Goal: Information Seeking & Learning: Check status

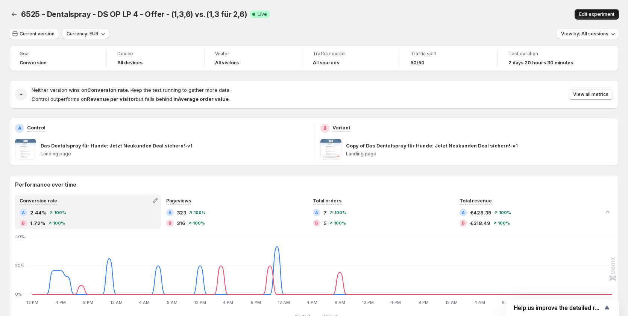
click at [603, 13] on span "Edit experiment" at bounding box center [597, 14] width 35 height 6
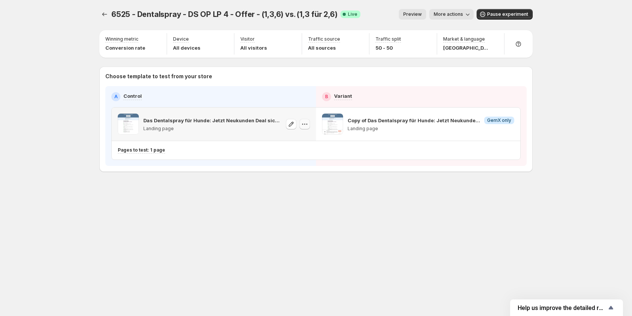
click at [303, 125] on icon "button" at bounding box center [305, 124] width 8 height 8
click at [306, 123] on icon "button" at bounding box center [305, 124] width 8 height 8
click at [307, 161] on div "Copy ID" at bounding box center [311, 159] width 85 height 8
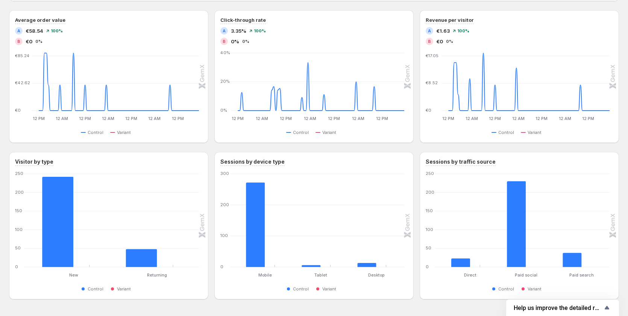
scroll to position [338, 0]
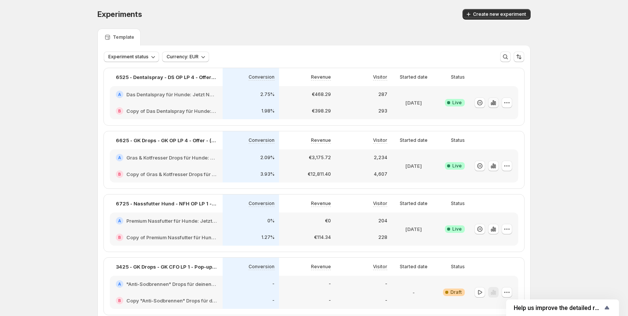
click at [495, 102] on icon "button" at bounding box center [494, 102] width 2 height 5
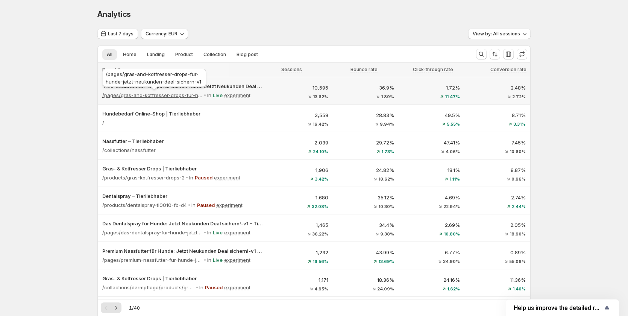
click at [167, 91] on div "/pages/gras-and-kotfresser-drops-fur-hunde-jetzt-neukunden-deal-sichern-v1" at bounding box center [154, 79] width 107 height 24
click at [169, 94] on p "/pages/gras-and-kotfresser-drops-fur-hunde-jetzt-neukunden-deal-sichern-v1" at bounding box center [152, 95] width 100 height 8
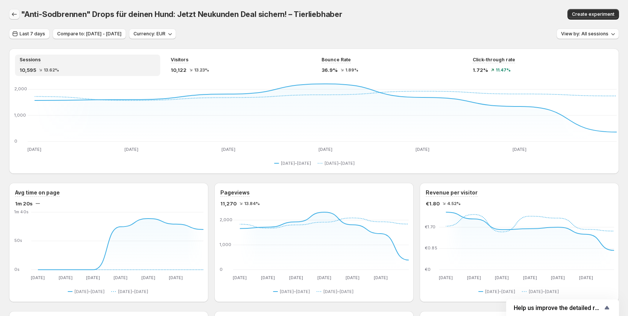
click at [16, 16] on icon "button" at bounding box center [15, 15] width 8 height 8
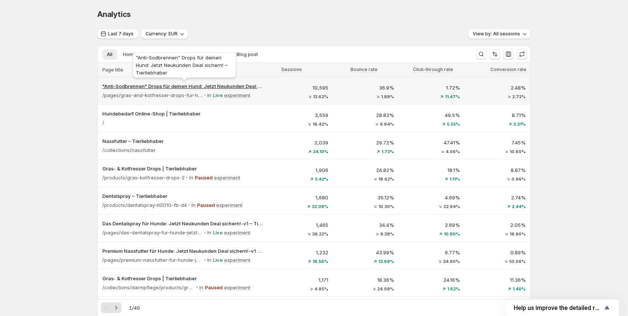
click at [202, 85] on p ""Anti-Sodbrennen" Drops für deinen Hund: Jetzt Neukunden Deal sichern! – Tierli…" at bounding box center [182, 86] width 160 height 8
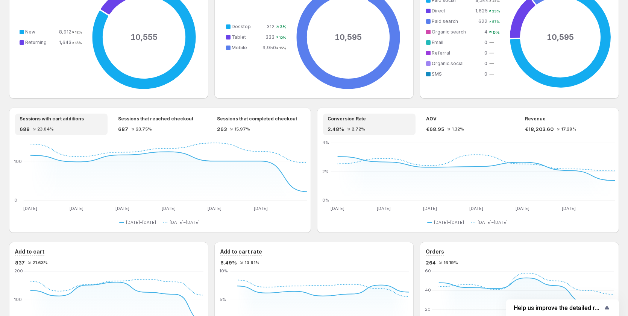
scroll to position [414, 0]
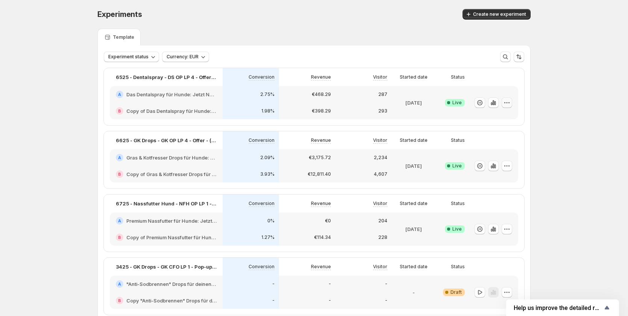
click at [508, 101] on icon "button" at bounding box center [508, 103] width 8 height 8
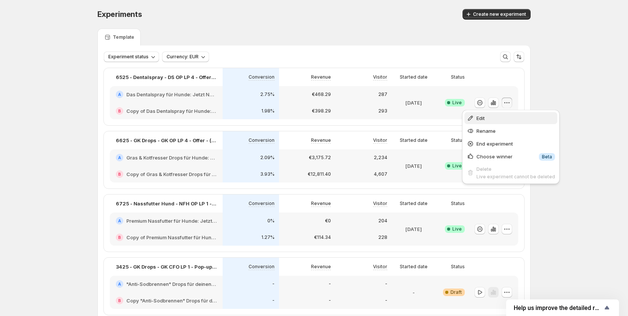
click at [501, 116] on span "Edit" at bounding box center [516, 118] width 79 height 8
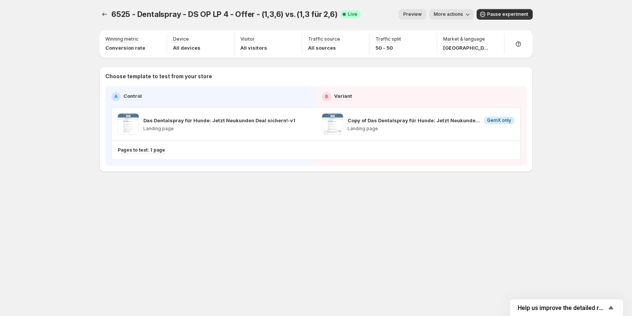
click at [459, 17] on span "More actions" at bounding box center [448, 14] width 29 height 6
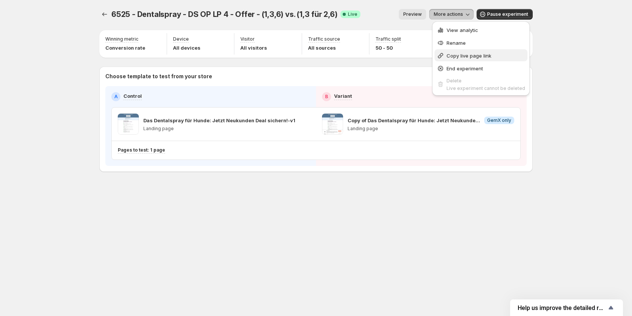
click at [461, 57] on span "Copy live page link" at bounding box center [469, 56] width 45 height 6
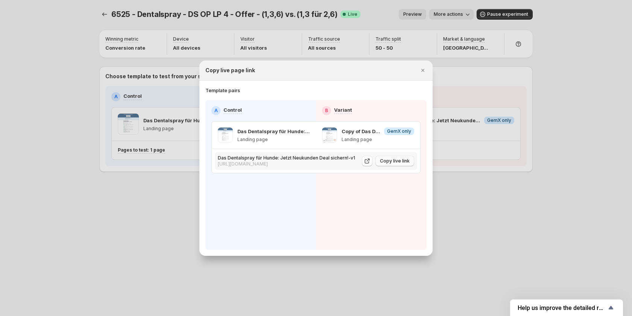
click at [394, 162] on span "Copy live link" at bounding box center [395, 161] width 30 height 6
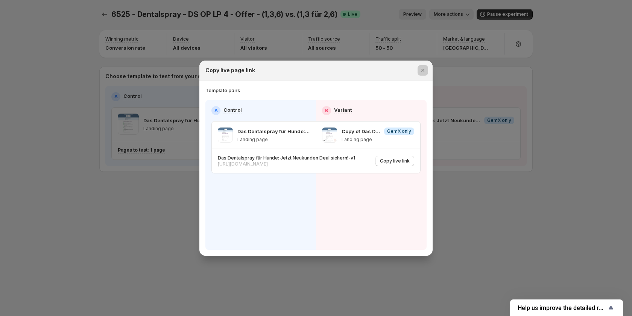
click at [541, 196] on div at bounding box center [316, 158] width 632 height 316
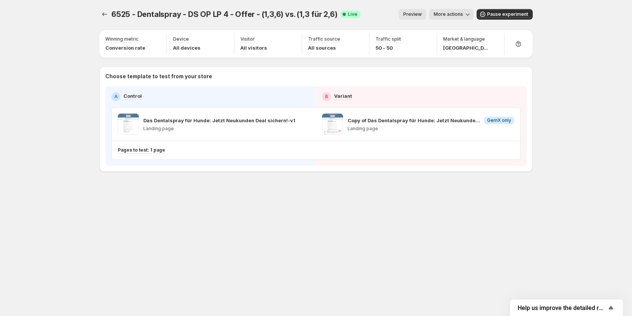
click at [422, 12] on span "Preview" at bounding box center [412, 14] width 18 height 6
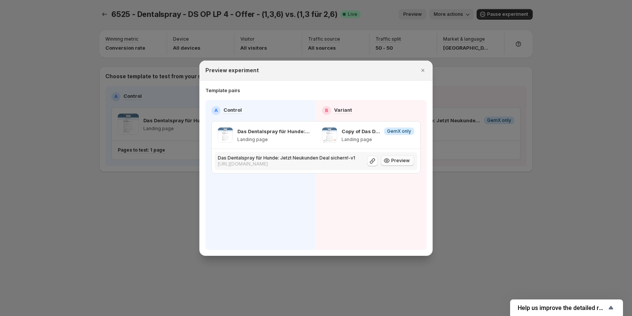
click at [400, 161] on span "Preview" at bounding box center [400, 161] width 18 height 6
click at [176, 214] on div at bounding box center [316, 158] width 632 height 316
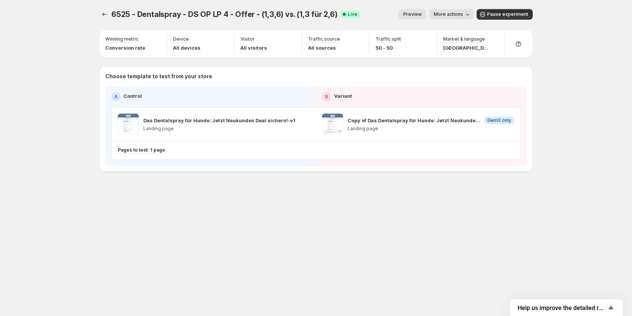
click at [455, 14] on span "More actions" at bounding box center [448, 14] width 29 height 6
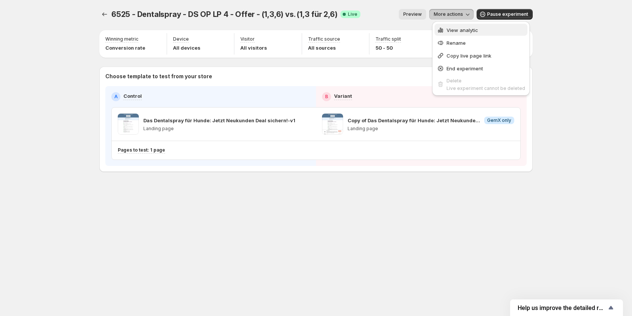
click at [455, 28] on span "View analytic" at bounding box center [463, 30] width 32 height 6
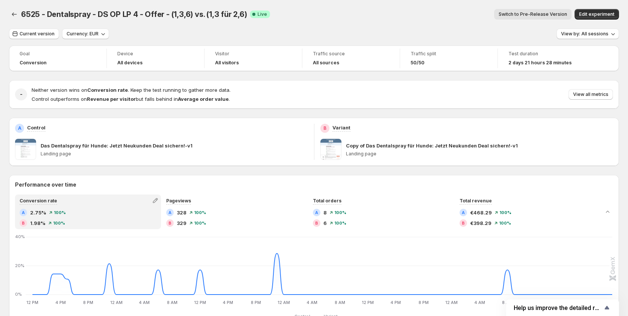
click at [536, 14] on span "Switch to Pre-Release Version" at bounding box center [533, 14] width 68 height 6
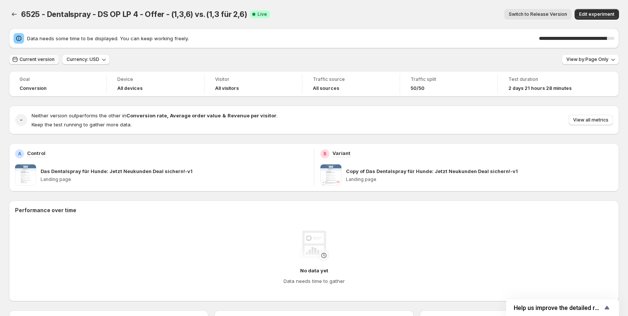
click at [24, 62] on button "Current version" at bounding box center [34, 59] width 50 height 11
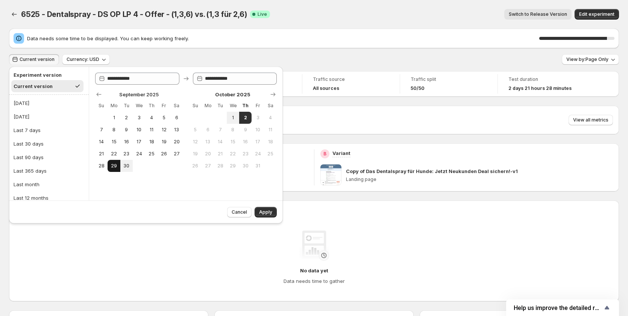
click at [110, 167] on button "29" at bounding box center [114, 166] width 12 height 12
click at [233, 117] on span "1" at bounding box center [233, 118] width 6 height 6
type input "**********"
click at [257, 211] on button "Apply" at bounding box center [266, 212] width 22 height 11
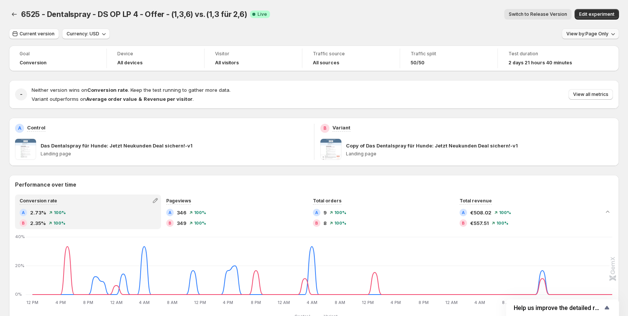
click at [603, 33] on span "View by: Page Only" at bounding box center [588, 34] width 42 height 6
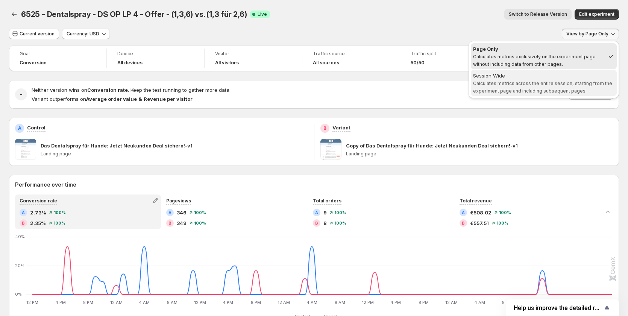
click at [578, 81] on span "Calculates metrics across the entire session, starting from the experiment page…" at bounding box center [542, 87] width 139 height 13
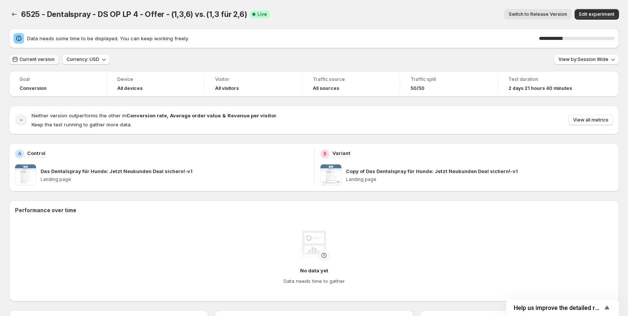
click at [24, 58] on span "Current version" at bounding box center [37, 59] width 35 height 6
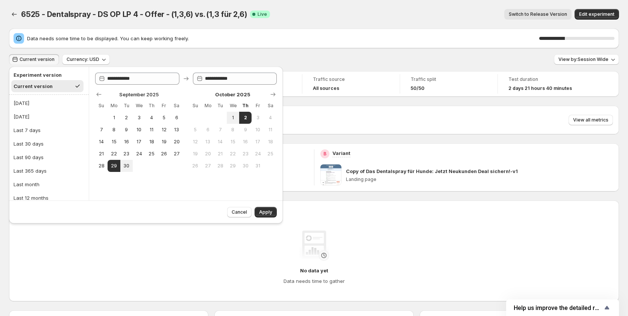
drag, startPoint x: 116, startPoint y: 167, endPoint x: 184, endPoint y: 129, distance: 78.2
click at [117, 164] on span "29" at bounding box center [114, 166] width 6 height 6
click at [231, 113] on button "1" at bounding box center [233, 118] width 12 height 12
type input "**********"
click at [260, 213] on span "Apply" at bounding box center [265, 212] width 13 height 6
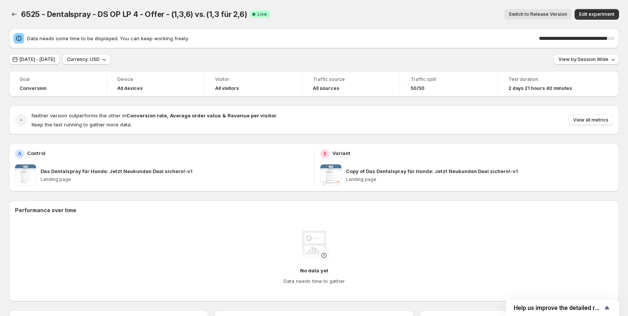
drag, startPoint x: 610, startPoint y: 36, endPoint x: 618, endPoint y: 36, distance: 7.2
click at [615, 36] on div "90 %" at bounding box center [577, 39] width 75 height 8
drag, startPoint x: 612, startPoint y: 39, endPoint x: 621, endPoint y: 38, distance: 8.7
click at [619, 38] on div "Data needs some time to be displayed. You can keep working freely. 90 %" at bounding box center [314, 39] width 610 height 20
click at [614, 38] on div "90 %" at bounding box center [577, 38] width 75 height 3
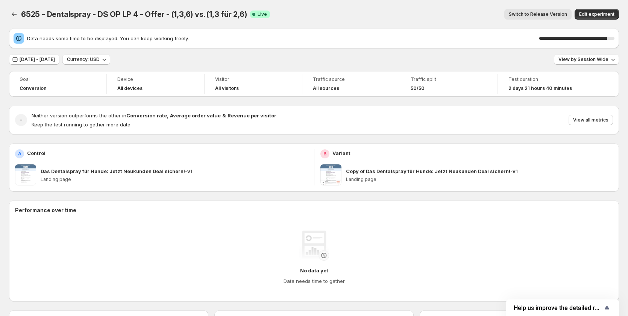
click at [614, 38] on div "90 %" at bounding box center [577, 38] width 75 height 3
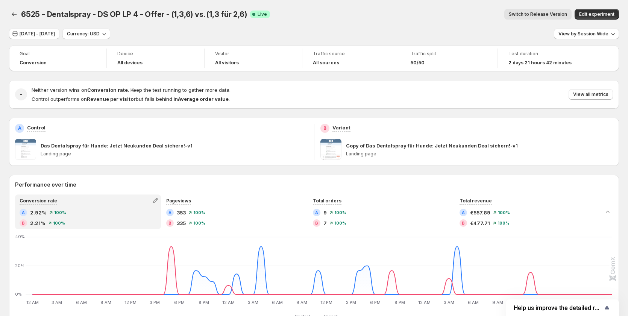
click at [540, 13] on span "Switch to Release Version" at bounding box center [538, 14] width 58 height 6
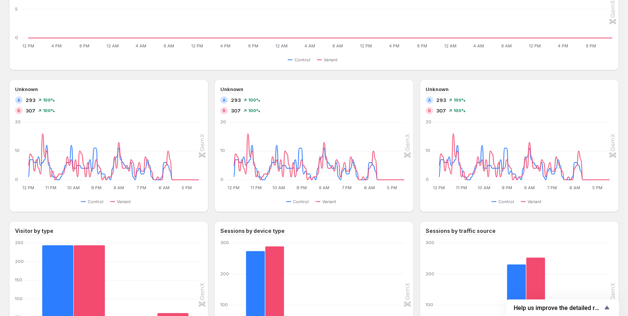
scroll to position [301, 0]
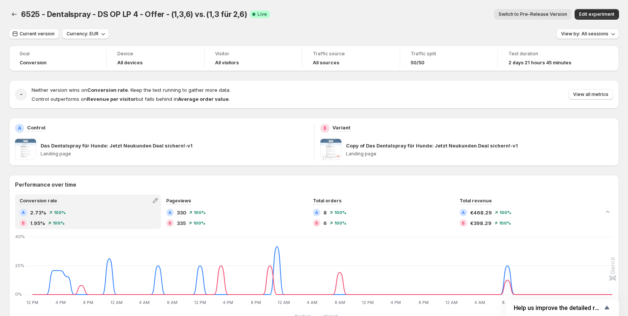
click at [545, 3] on div "6525 - Dentalspray - DS OP LP 4 - Offer - (1,3,6) vs. (1,3 für 2,6). This page …" at bounding box center [314, 14] width 610 height 29
click at [546, 15] on span "Switch to Pre-Release Version" at bounding box center [533, 14] width 68 height 6
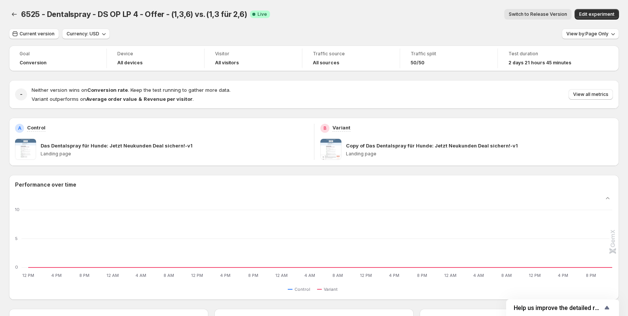
click at [547, 15] on span "Switch to Release Version" at bounding box center [538, 14] width 58 height 6
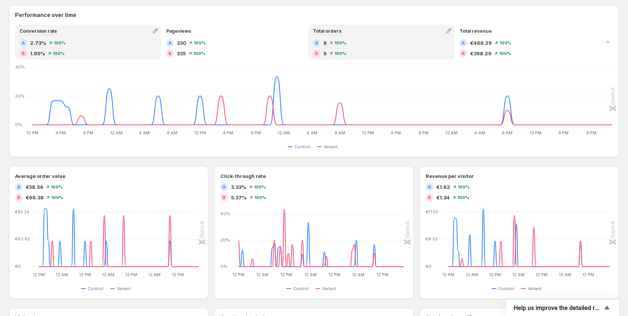
scroll to position [226, 0]
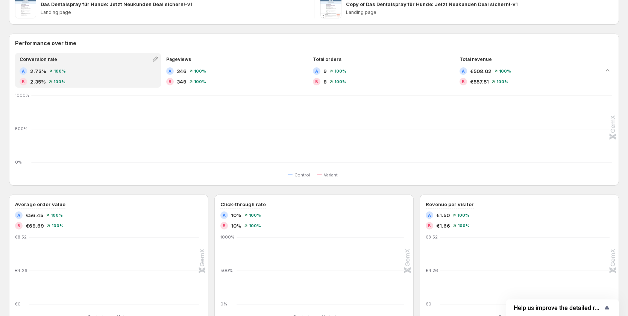
scroll to position [113, 0]
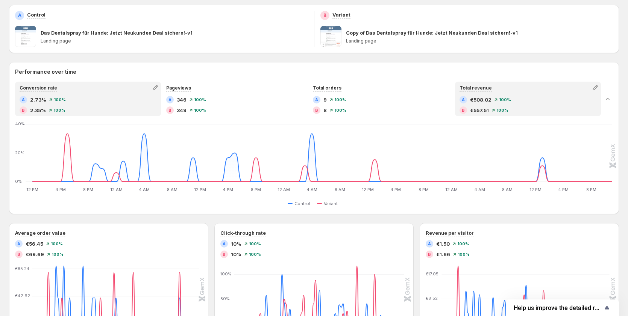
click at [534, 104] on div "A €508.02 100 % B €557.51 100 %" at bounding box center [528, 105] width 137 height 18
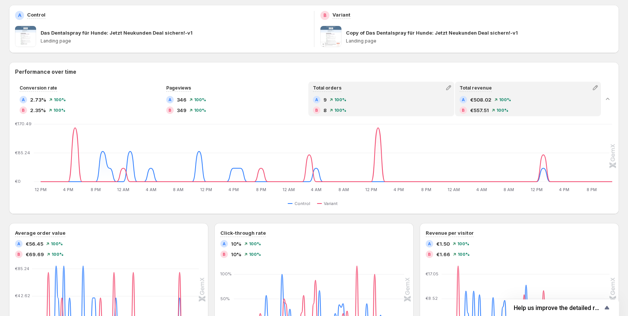
click at [398, 98] on div "A 9 100 %" at bounding box center [381, 100] width 137 height 8
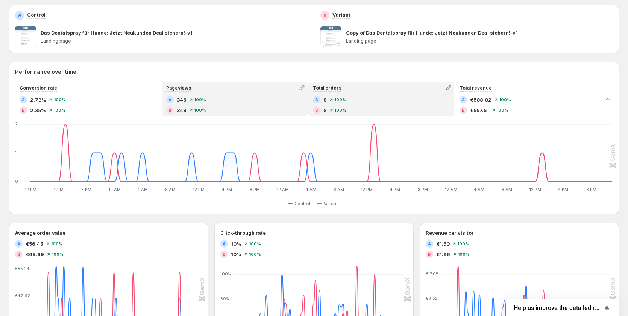
click at [263, 105] on div "A 346 100 % B 349 100 %" at bounding box center [234, 105] width 137 height 18
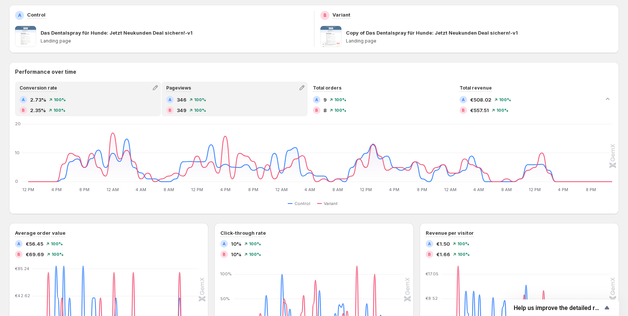
click at [82, 111] on div "B 2.35% 100 %" at bounding box center [88, 111] width 137 height 8
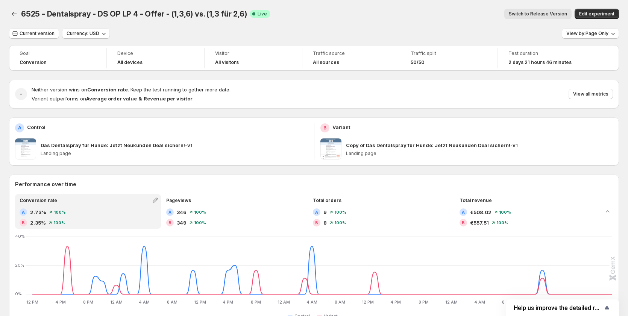
scroll to position [0, 0]
click at [545, 14] on span "Switch to Release Version" at bounding box center [538, 14] width 58 height 6
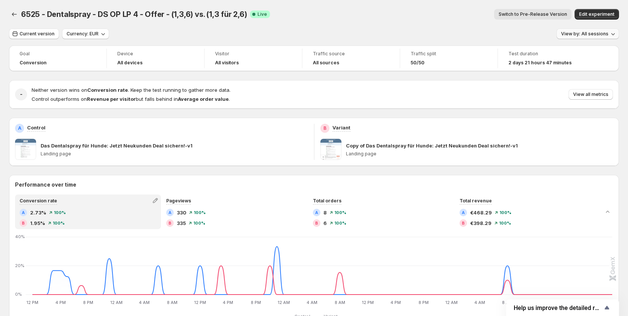
click at [596, 33] on span "View by: All sessions" at bounding box center [584, 34] width 47 height 6
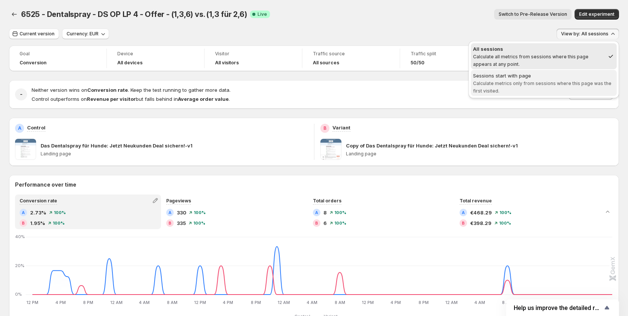
click at [581, 79] on span "Sessions start with page Calculate metrics only from sessions where this page w…" at bounding box center [544, 83] width 142 height 23
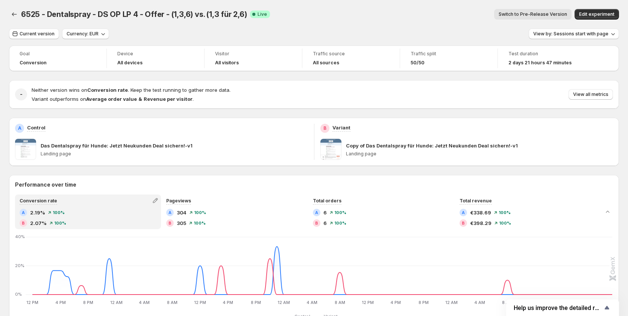
click at [585, 28] on div "6525 - Dentalspray - DS OP LP 4 - Offer - (1,3,6) vs. (1,3 für 2,6). This page …" at bounding box center [314, 14] width 610 height 29
click at [585, 35] on span "View by: Sessions start with page" at bounding box center [571, 34] width 75 height 6
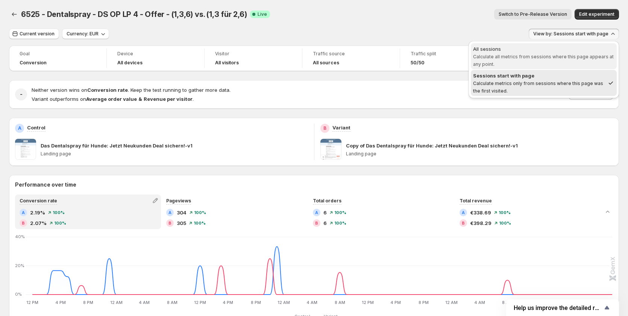
click at [528, 57] on span "Calculate all metrics from sessions where this page appears at any point." at bounding box center [543, 60] width 141 height 13
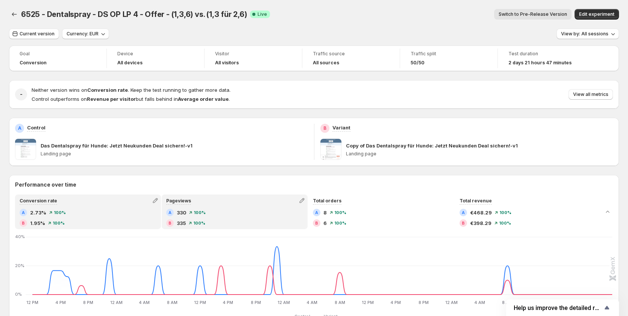
click at [180, 211] on span "330" at bounding box center [181, 213] width 9 height 8
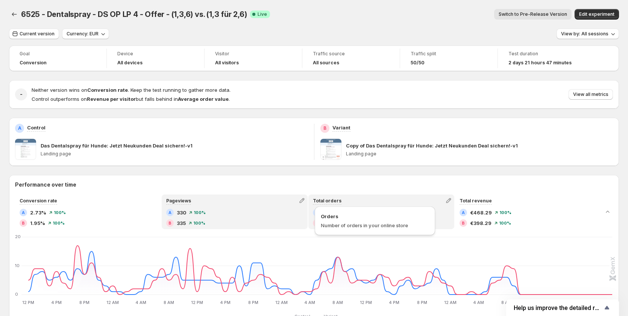
click at [320, 203] on span "Total orders" at bounding box center [327, 201] width 29 height 6
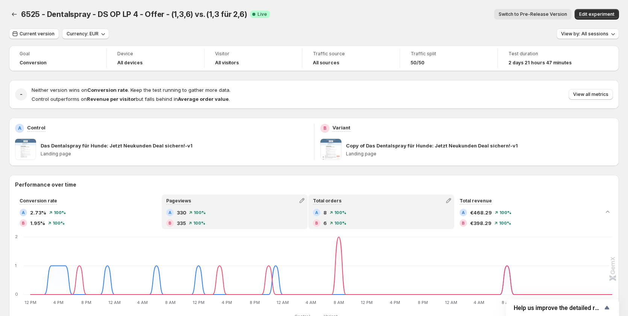
click at [246, 205] on div "Pageviews" at bounding box center [235, 200] width 145 height 11
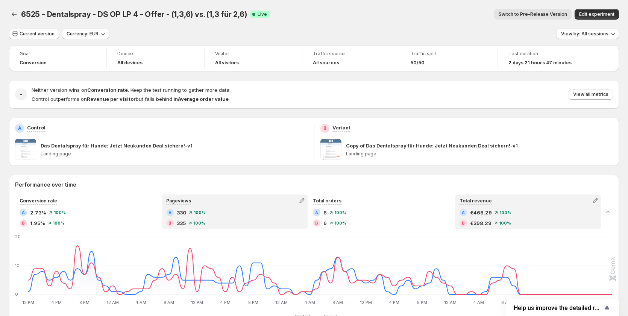
click at [523, 201] on div "Total revenue" at bounding box center [528, 200] width 145 height 11
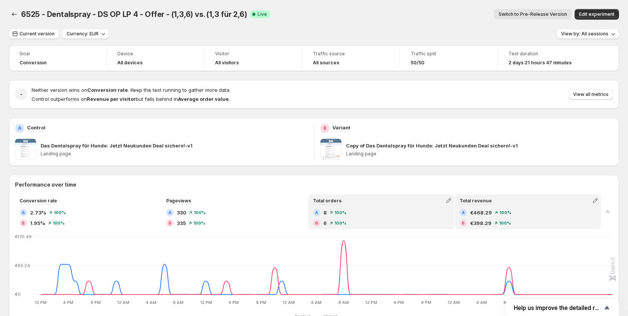
click at [409, 208] on div "Total orders A 8 100% B 6 100%" at bounding box center [381, 211] width 145 height 33
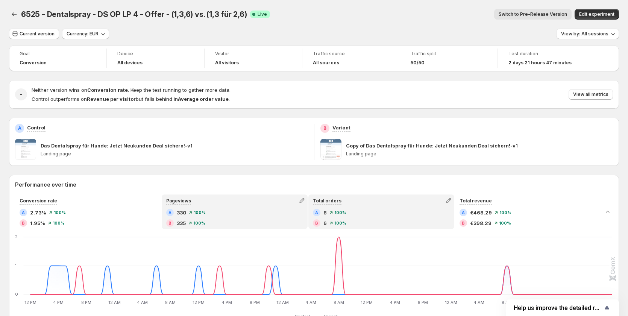
click at [245, 213] on div "A 330 100%" at bounding box center [234, 213] width 137 height 8
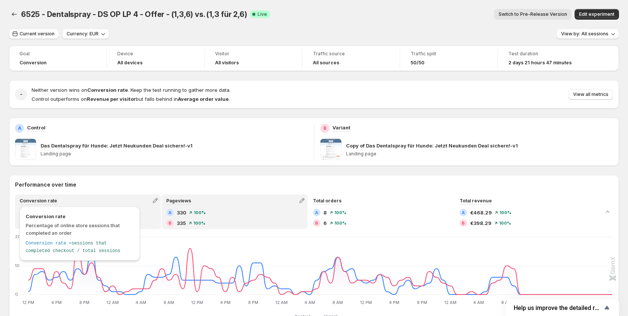
click at [50, 203] on span "Conversion rate" at bounding box center [39, 201] width 38 height 6
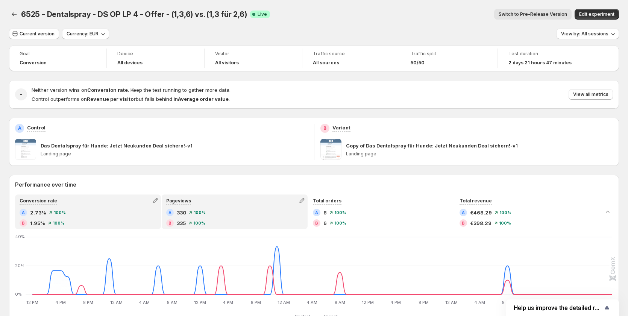
drag, startPoint x: 234, startPoint y: 204, endPoint x: 365, endPoint y: 204, distance: 131.7
click at [234, 204] on div "Pageviews" at bounding box center [235, 200] width 145 height 11
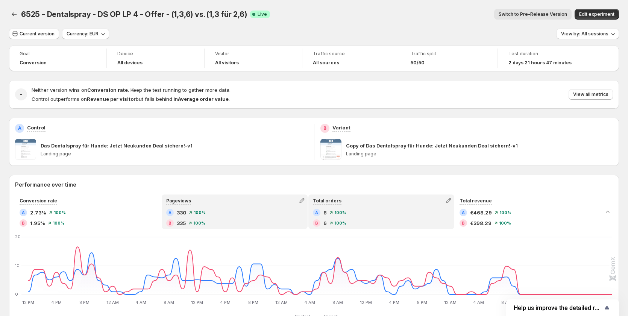
click at [403, 208] on div "Total orders A 8 100% B 6 100%" at bounding box center [381, 211] width 145 height 33
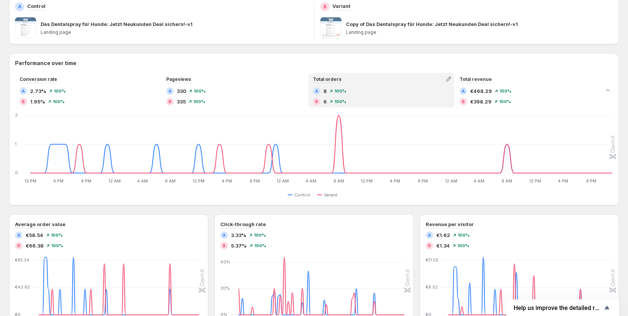
scroll to position [113, 0]
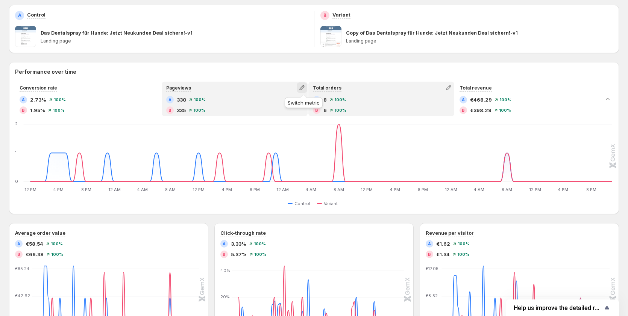
click at [304, 88] on icon "button" at bounding box center [302, 88] width 8 height 8
click at [279, 117] on span "Total visitors" at bounding box center [267, 116] width 30 height 6
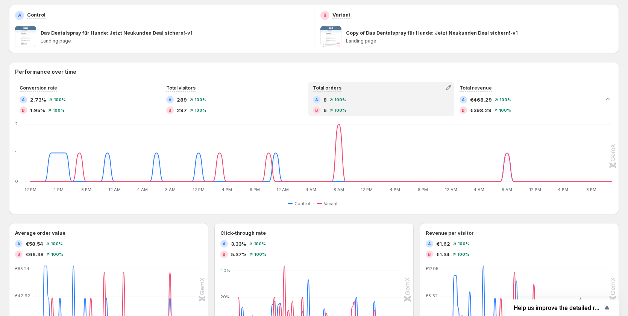
drag, startPoint x: 257, startPoint y: 64, endPoint x: 287, endPoint y: 71, distance: 30.2
click at [257, 64] on div "Performance over time Conversion rate A 2.73% 100% B 1.95% 100% Total visitors …" at bounding box center [314, 138] width 610 height 152
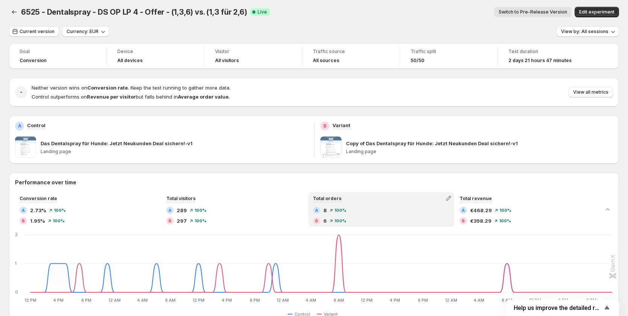
scroll to position [0, 0]
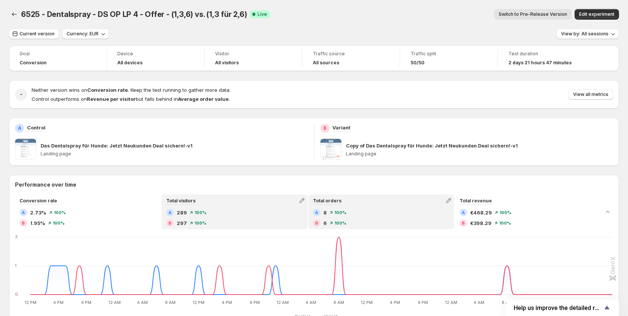
click at [202, 211] on span "100%" at bounding box center [201, 212] width 12 height 5
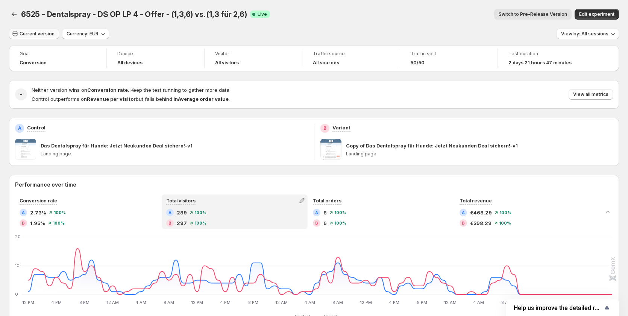
click at [35, 29] on button "Current version" at bounding box center [34, 34] width 50 height 11
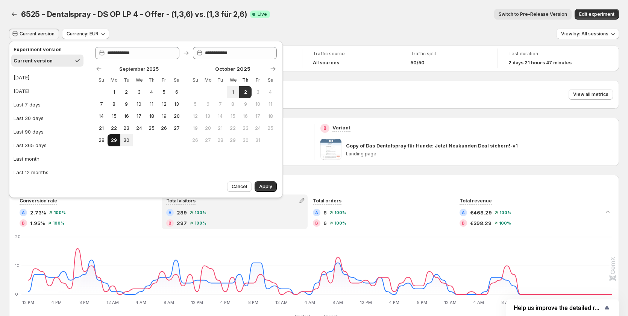
click at [117, 138] on span "29" at bounding box center [114, 140] width 6 height 6
click at [236, 88] on button "1" at bounding box center [233, 92] width 12 height 12
type input "**********"
drag, startPoint x: 270, startPoint y: 185, endPoint x: 318, endPoint y: 185, distance: 48.2
click at [270, 185] on span "Apply" at bounding box center [265, 187] width 13 height 6
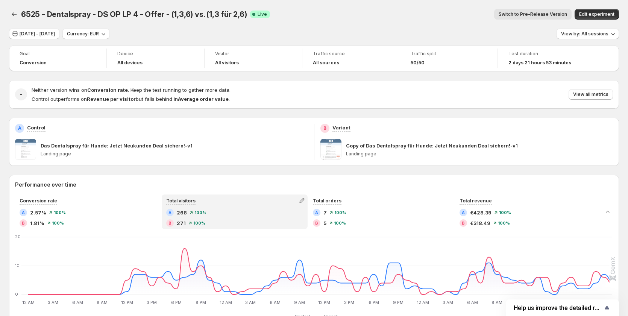
click at [211, 221] on div "B 271 100%" at bounding box center [234, 223] width 137 height 8
